Goal: Task Accomplishment & Management: Use online tool/utility

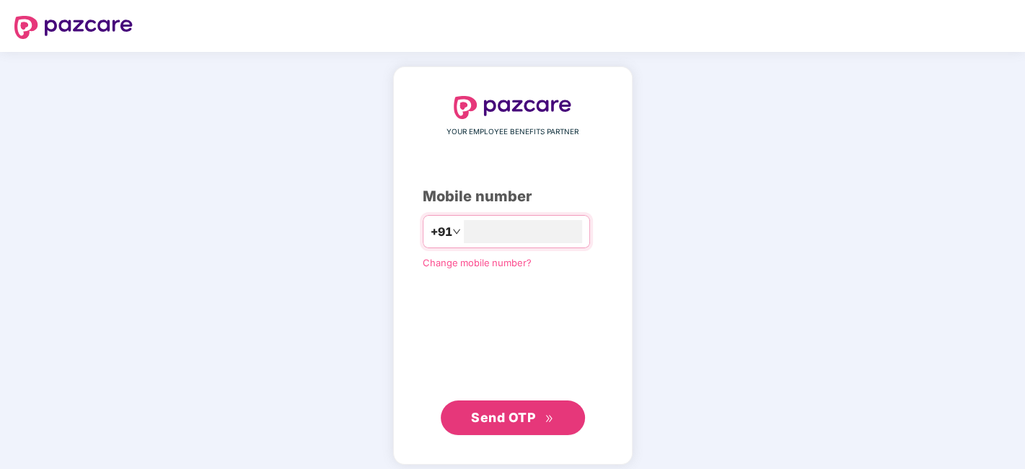
type input "**********"
click at [515, 419] on span "Send OTP" at bounding box center [503, 415] width 64 height 15
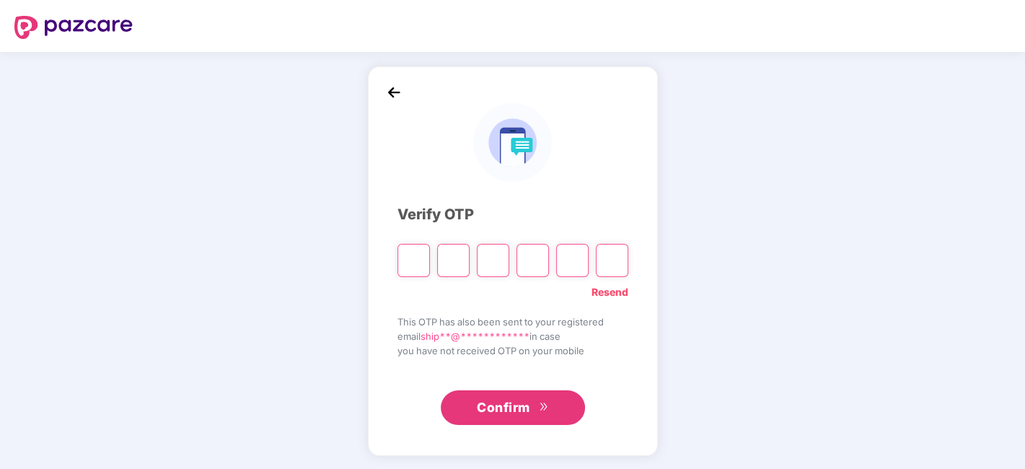
type input "*"
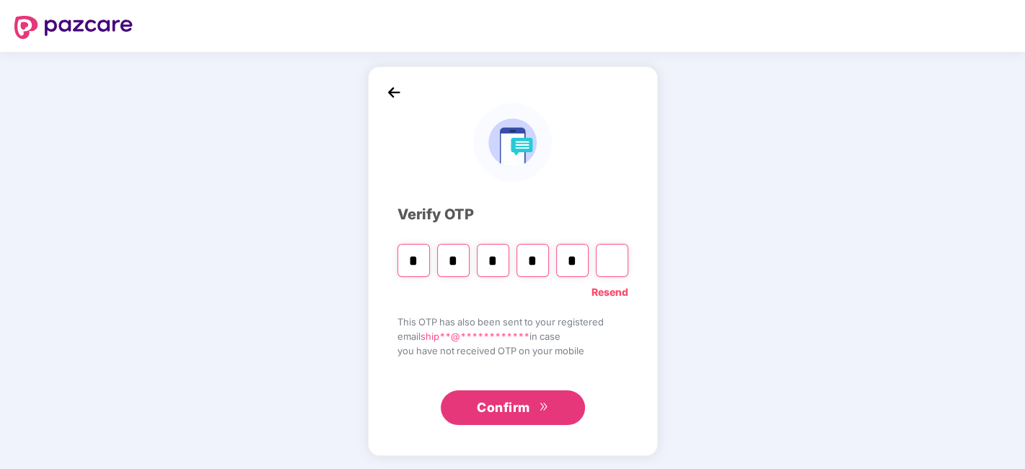
type input "*"
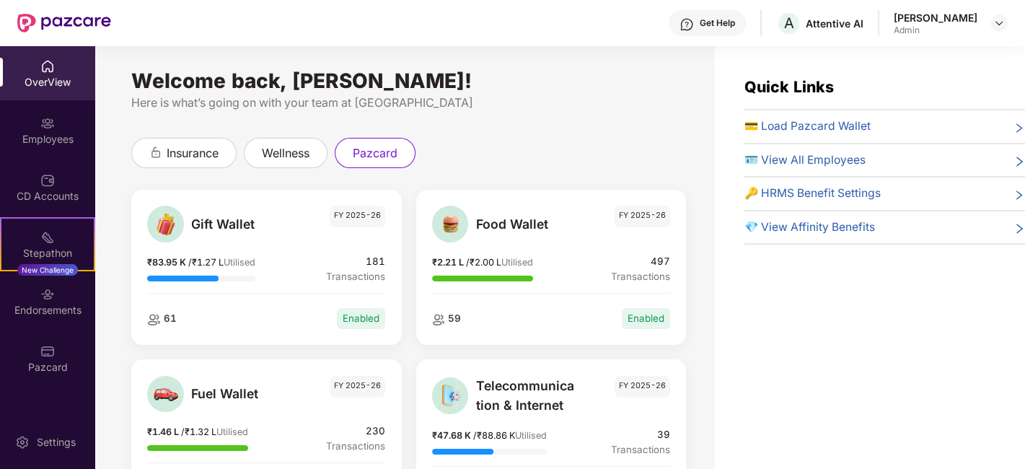
click at [789, 128] on span "💳 Load Pazcard Wallet" at bounding box center [807, 127] width 126 height 18
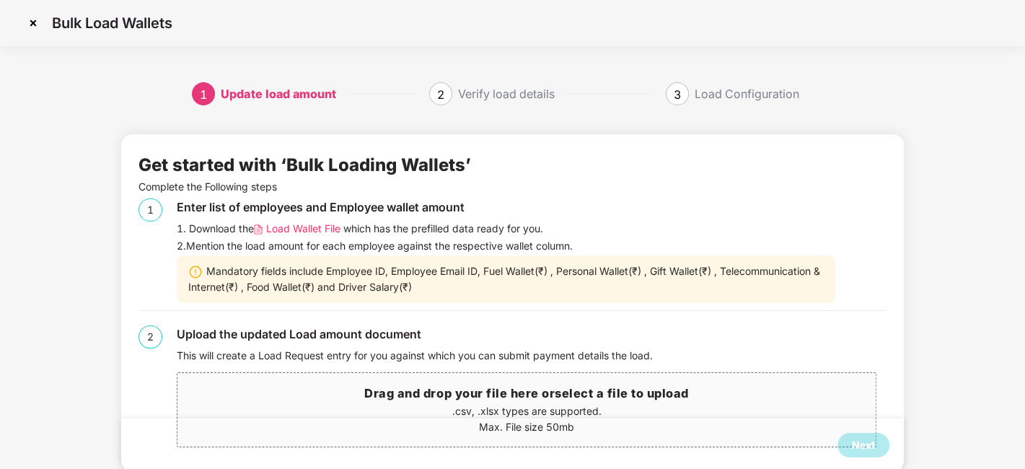
click at [292, 232] on span "Load Wallet File" at bounding box center [303, 229] width 74 height 16
click at [459, 408] on p ".csv, .xlsx types are supported." at bounding box center [527, 411] width 699 height 16
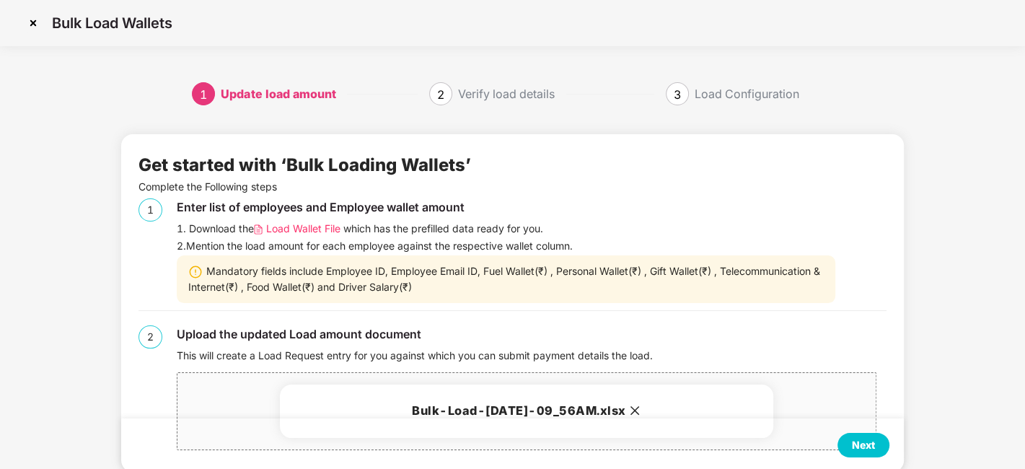
click at [870, 444] on div "Next" at bounding box center [863, 445] width 23 height 16
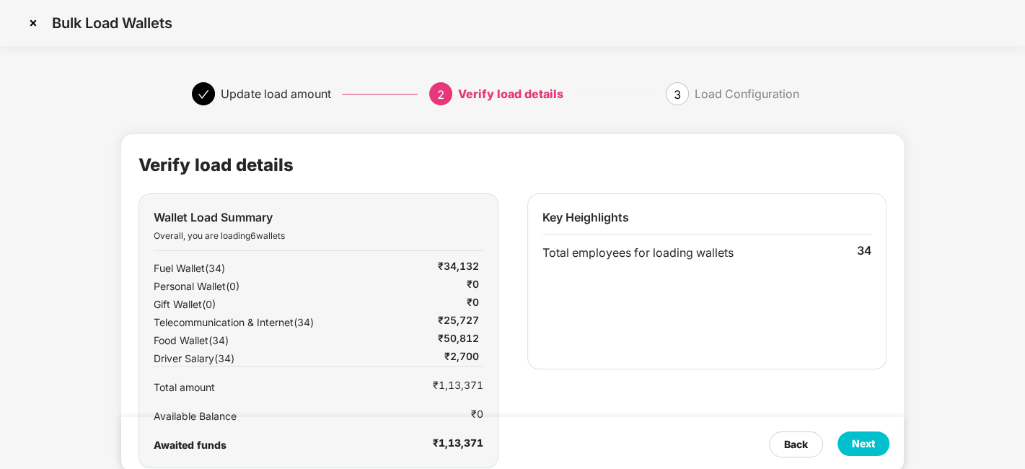
scroll to position [31, 0]
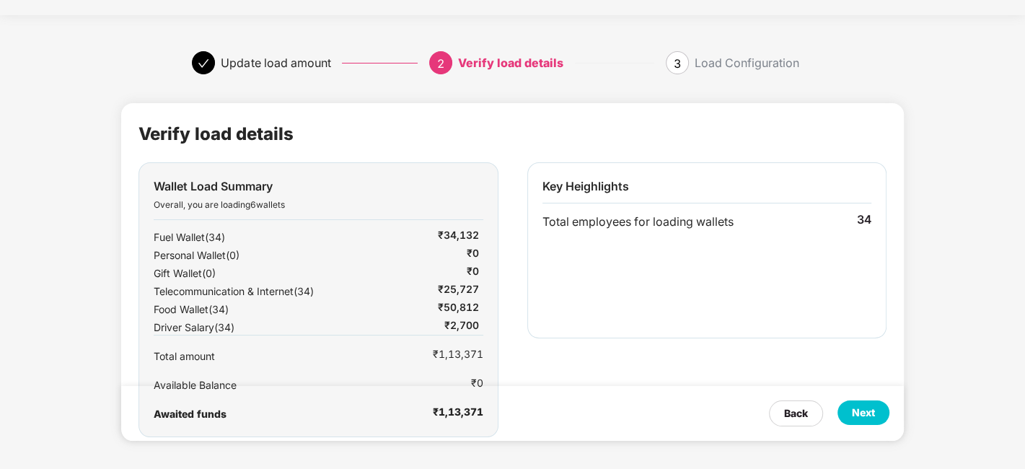
click at [859, 418] on div "Next" at bounding box center [863, 413] width 23 height 16
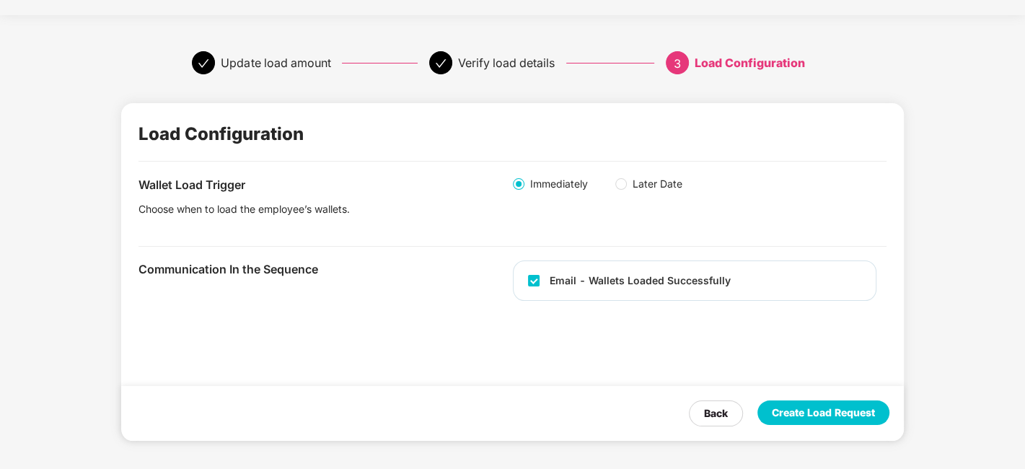
click at [823, 413] on div "Create Load Request" at bounding box center [823, 413] width 103 height 16
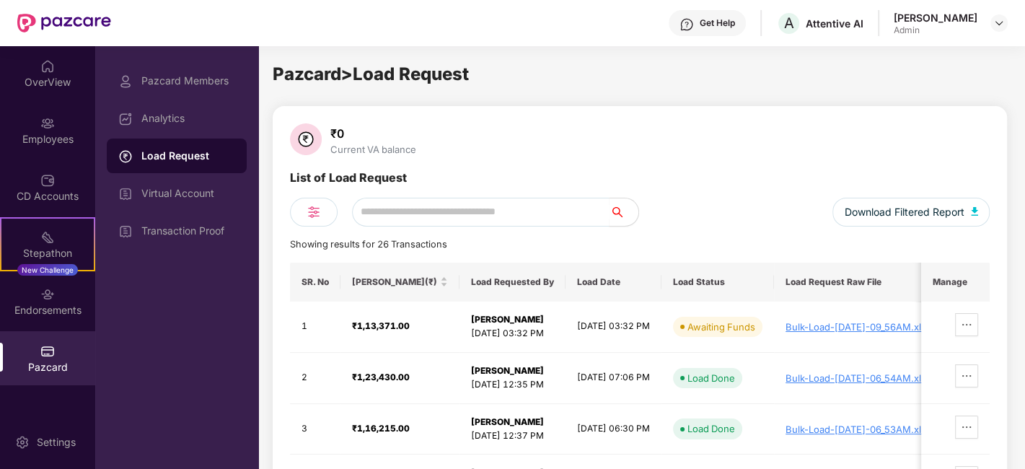
scroll to position [0, 0]
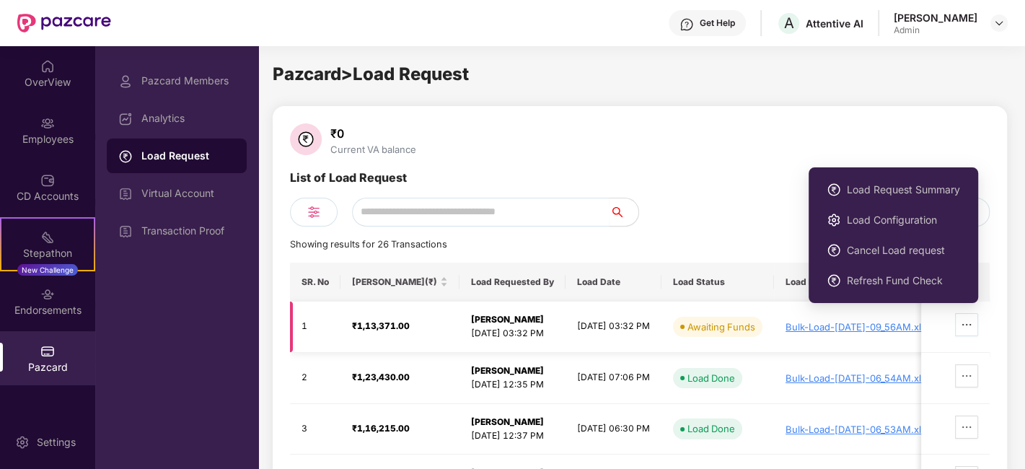
click at [958, 325] on span "ellipsis" at bounding box center [967, 325] width 22 height 12
click at [901, 193] on span "Load Request Summary" at bounding box center [903, 190] width 113 height 16
